Goal: Find specific page/section

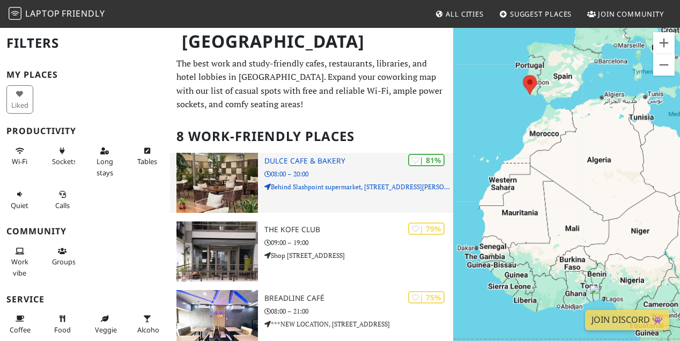
click at [328, 163] on h3 "Dulce Cafe & Bakery" at bounding box center [359, 161] width 189 height 9
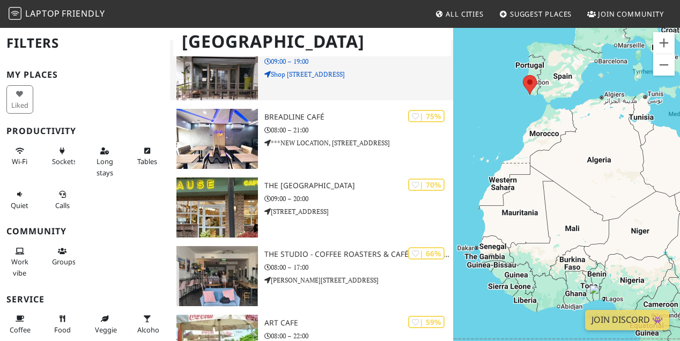
scroll to position [182, 0]
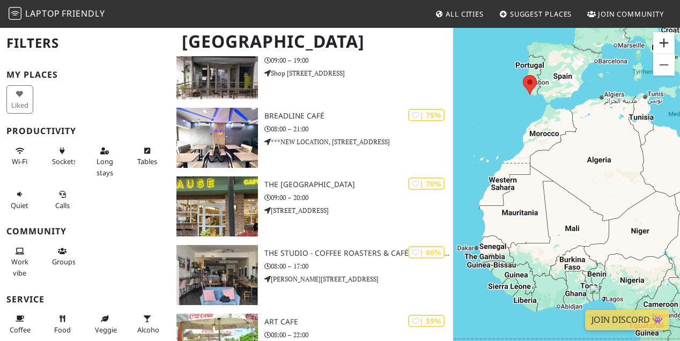
click at [661, 39] on button "Zoom in" at bounding box center [663, 42] width 21 height 21
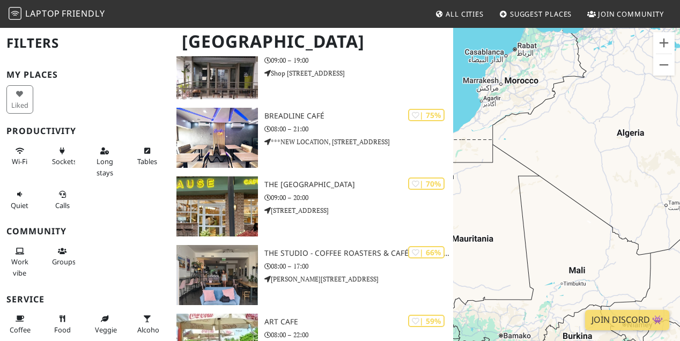
drag, startPoint x: 541, startPoint y: 96, endPoint x: 559, endPoint y: 239, distance: 144.3
click at [559, 239] on div "To navigate, press the arrow keys." at bounding box center [566, 197] width 227 height 341
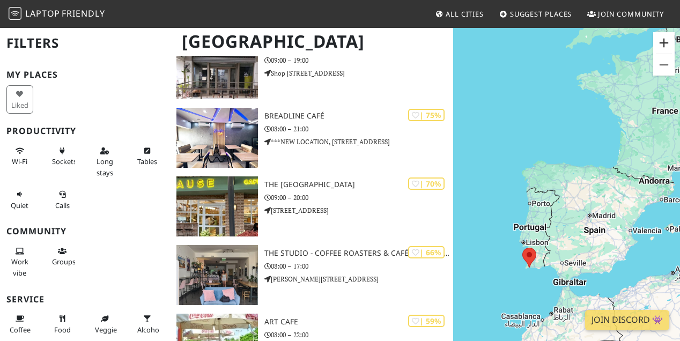
click at [662, 48] on button "Zoom in" at bounding box center [663, 42] width 21 height 21
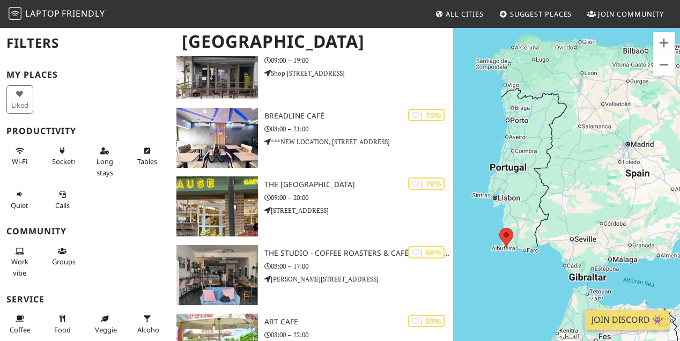
drag, startPoint x: 566, startPoint y: 225, endPoint x: 582, endPoint y: 129, distance: 97.3
click at [582, 129] on div "To navigate, press the arrow keys." at bounding box center [566, 197] width 227 height 341
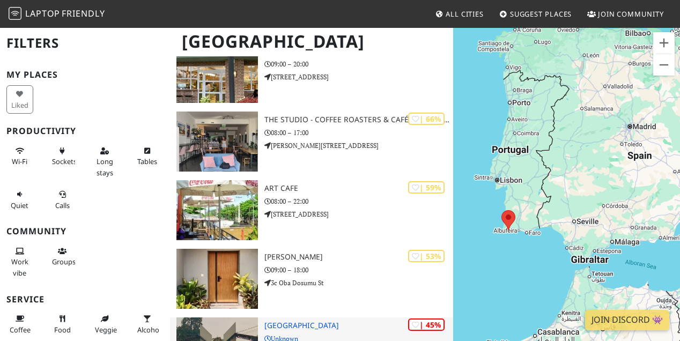
scroll to position [293, 0]
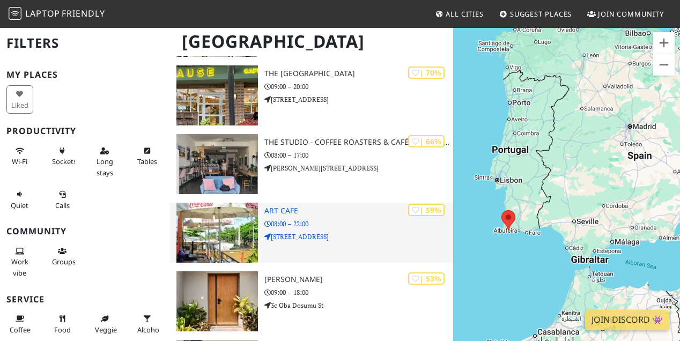
click at [273, 208] on h3 "ART CAFE" at bounding box center [359, 211] width 189 height 9
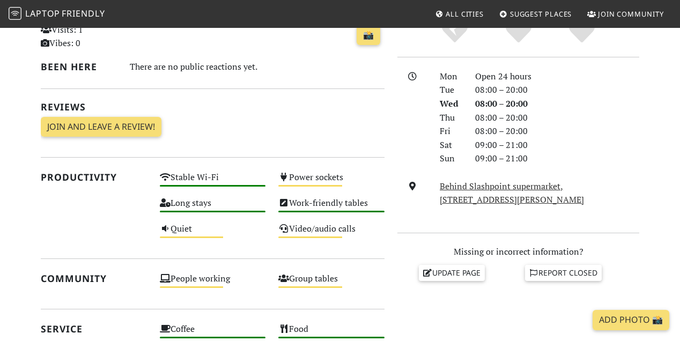
scroll to position [270, 0]
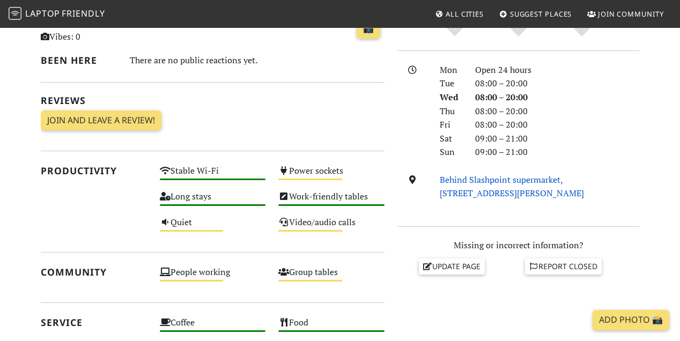
click at [467, 181] on link "Behind Slashpoint supermarket, 15 Glover Rd, 106104, Lagos" at bounding box center [512, 187] width 144 height 26
